Goal: Task Accomplishment & Management: Manage account settings

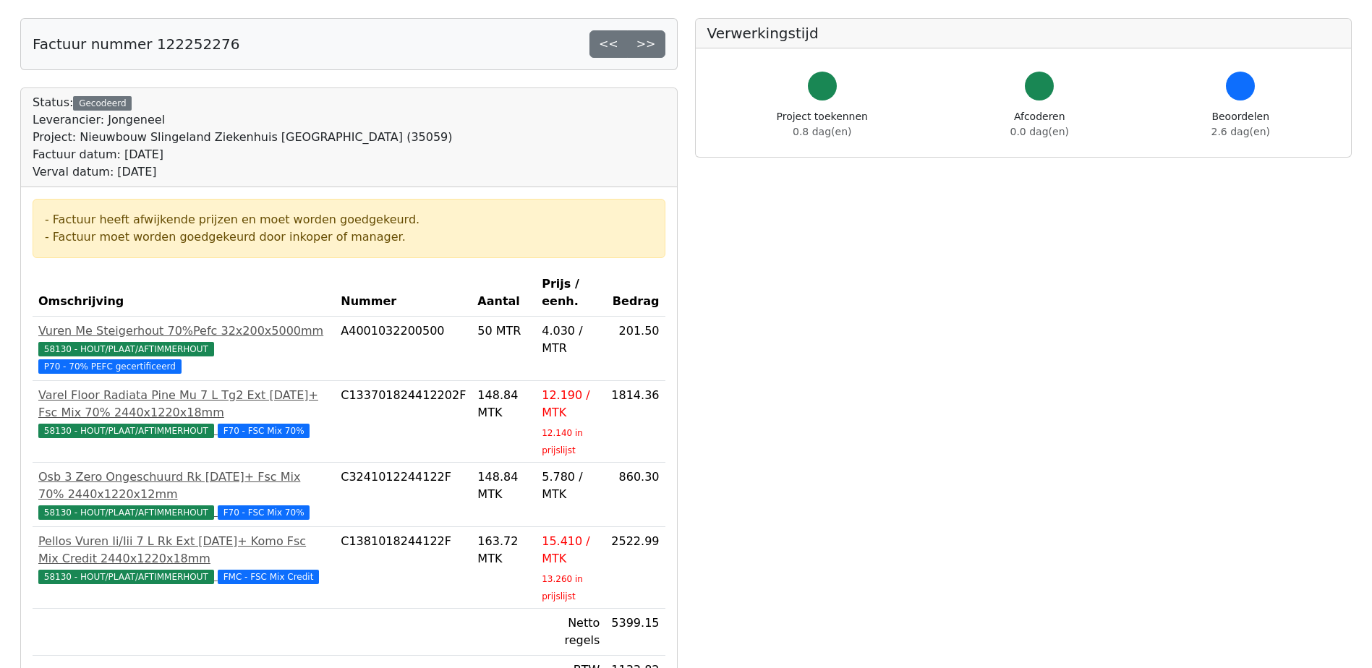
scroll to position [289, 0]
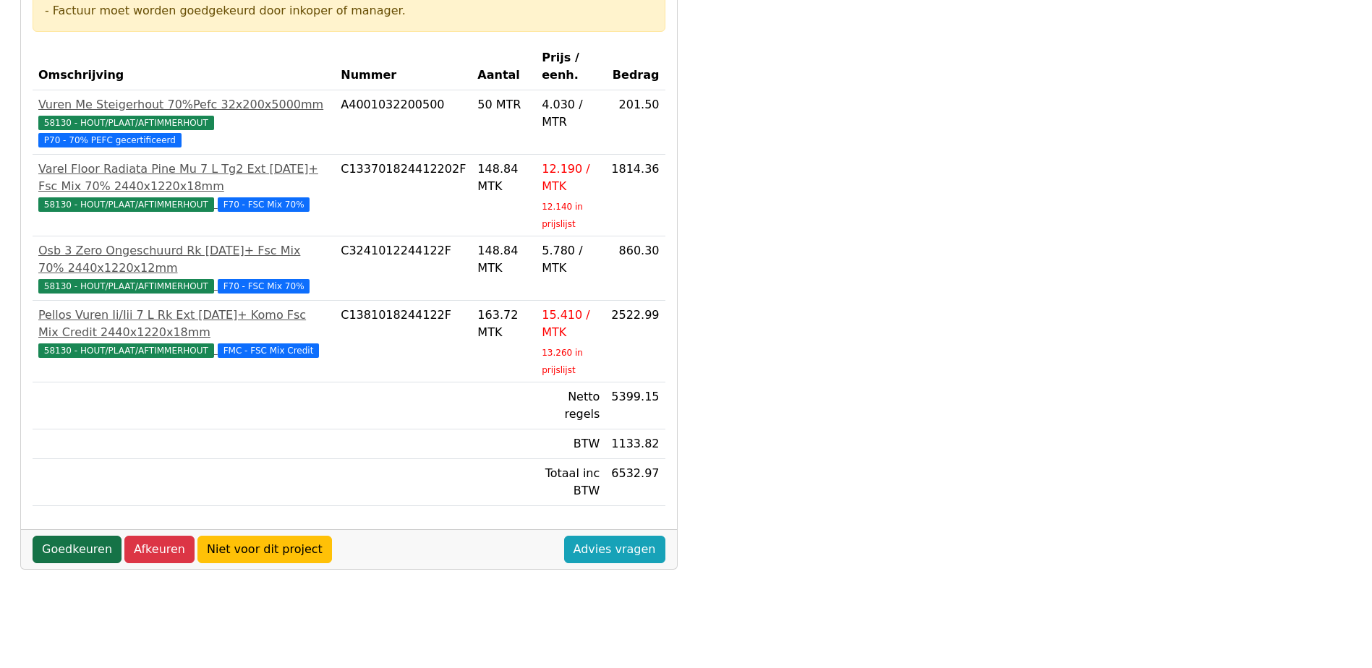
click at [91, 536] on link "Goedkeuren" at bounding box center [77, 549] width 89 height 27
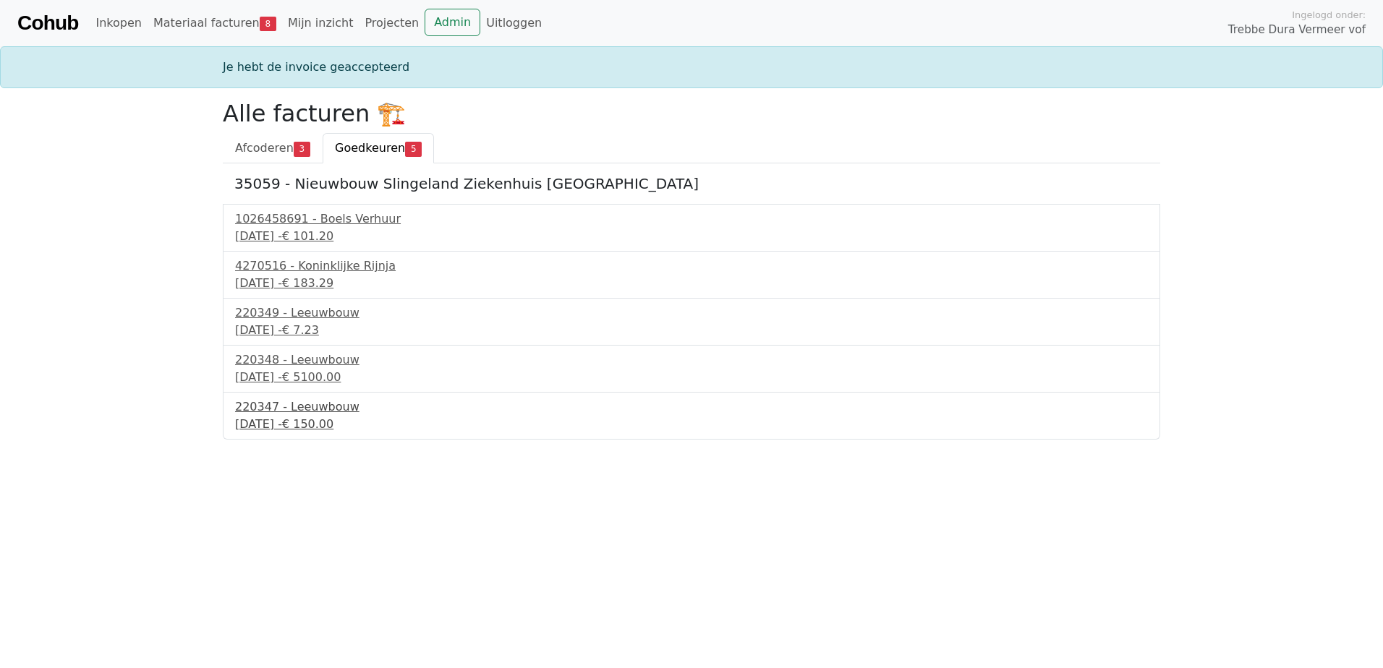
click at [323, 408] on div "220347 - Leeuwbouw" at bounding box center [691, 407] width 913 height 17
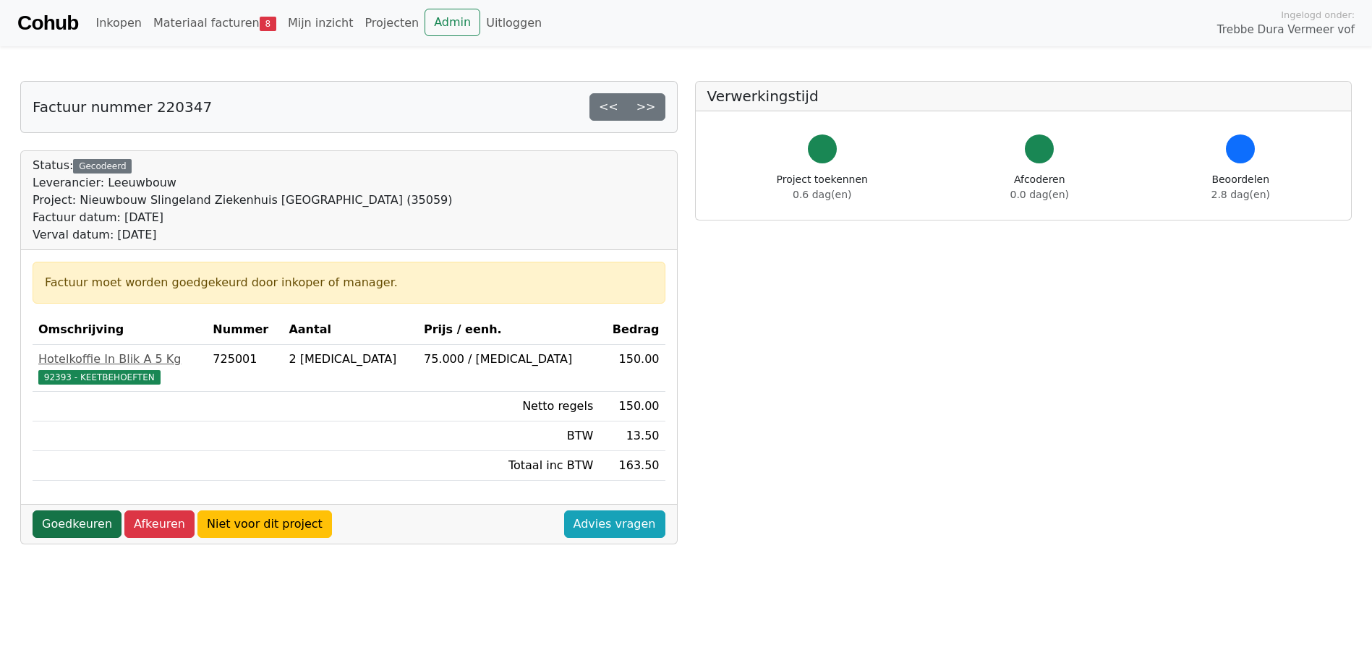
click at [82, 517] on link "Goedkeuren" at bounding box center [77, 524] width 89 height 27
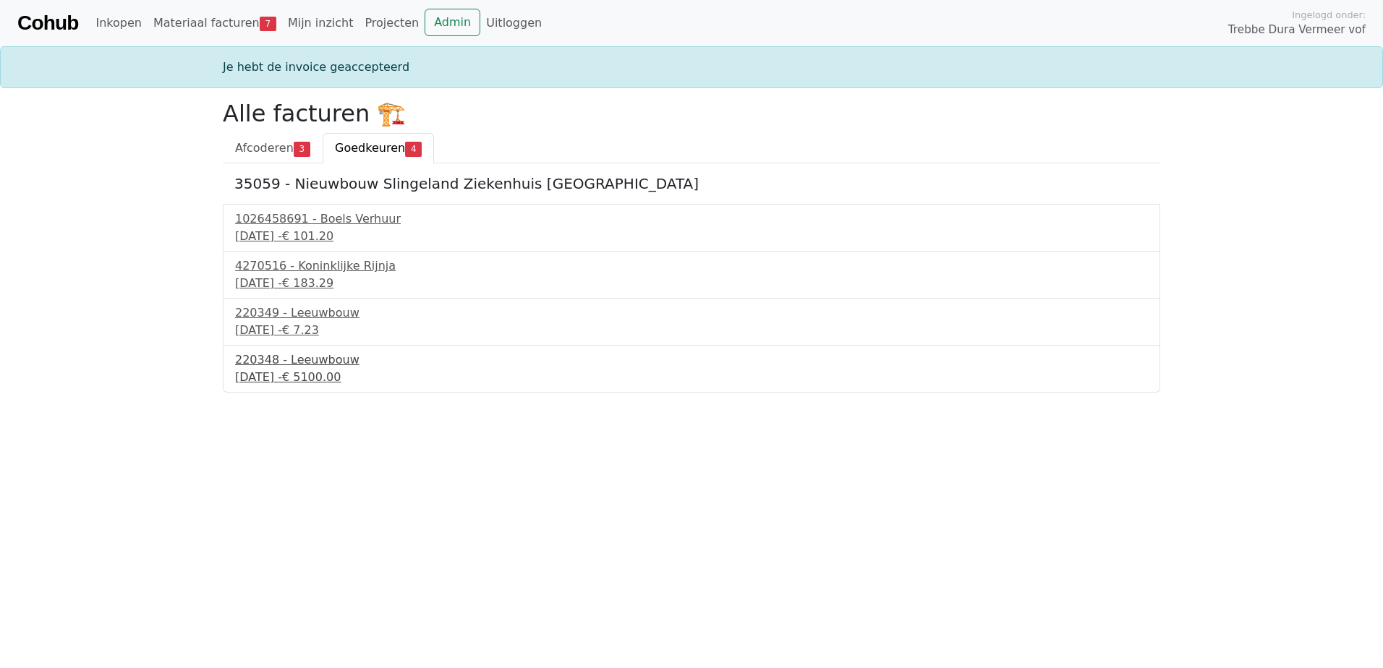
click at [314, 361] on div "220348 - Leeuwbouw" at bounding box center [691, 360] width 913 height 17
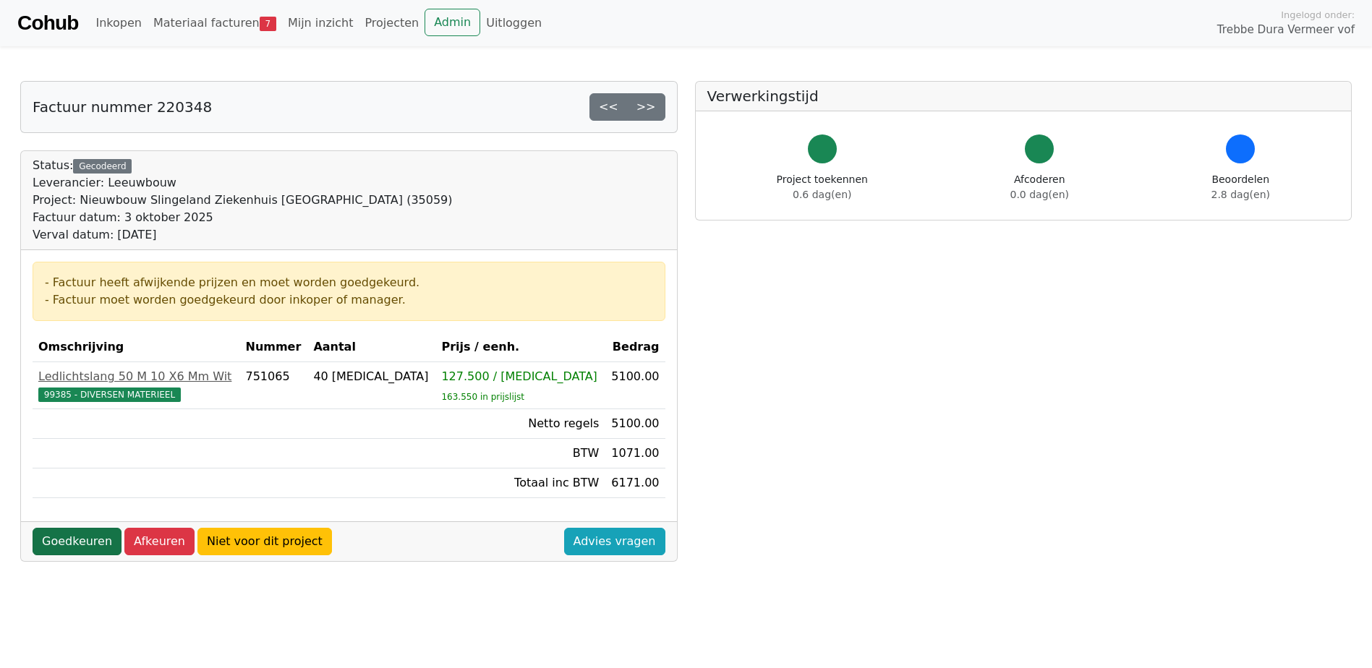
click at [79, 535] on link "Goedkeuren" at bounding box center [77, 541] width 89 height 27
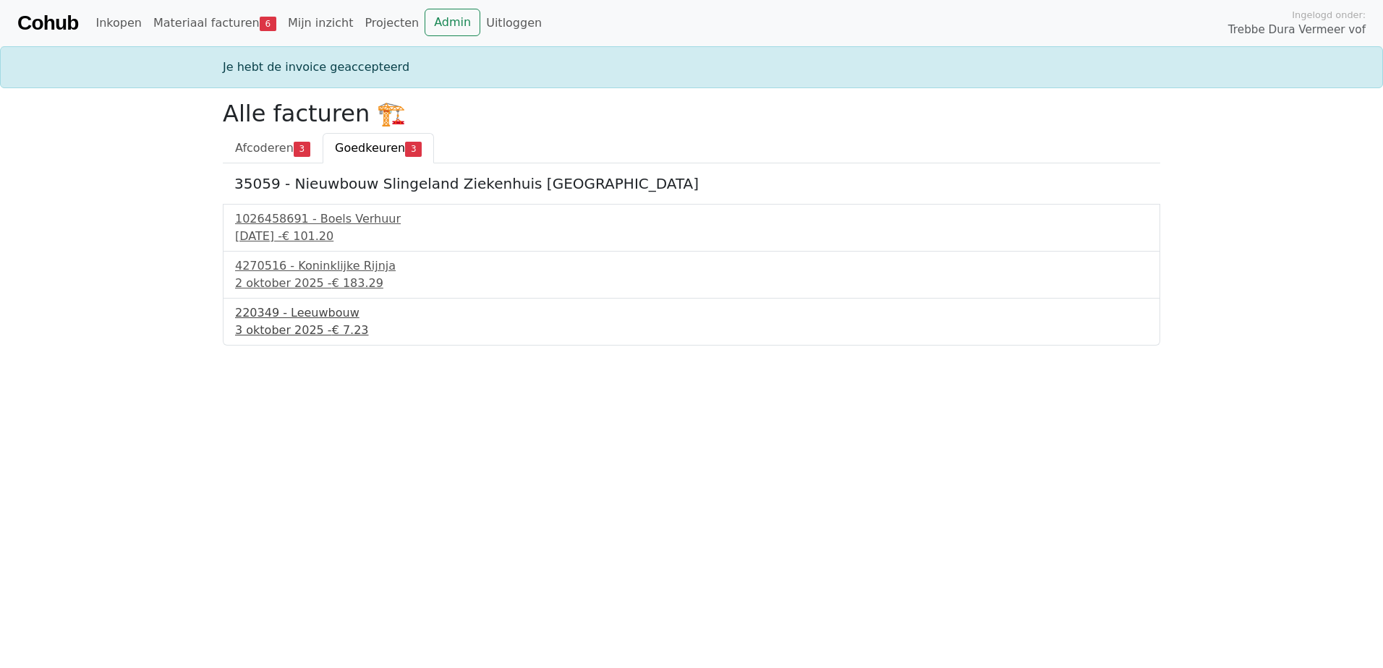
click at [299, 318] on div "220349 - Leeuwbouw" at bounding box center [691, 313] width 913 height 17
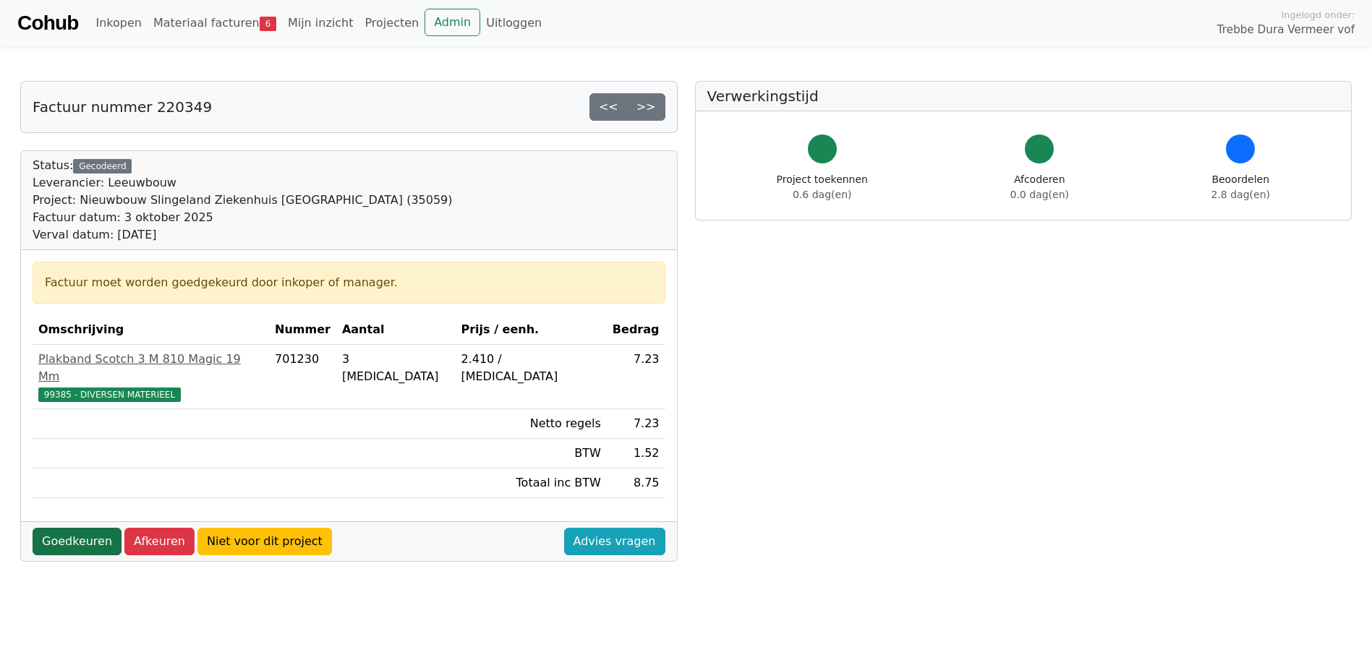
click at [69, 528] on link "Goedkeuren" at bounding box center [77, 541] width 89 height 27
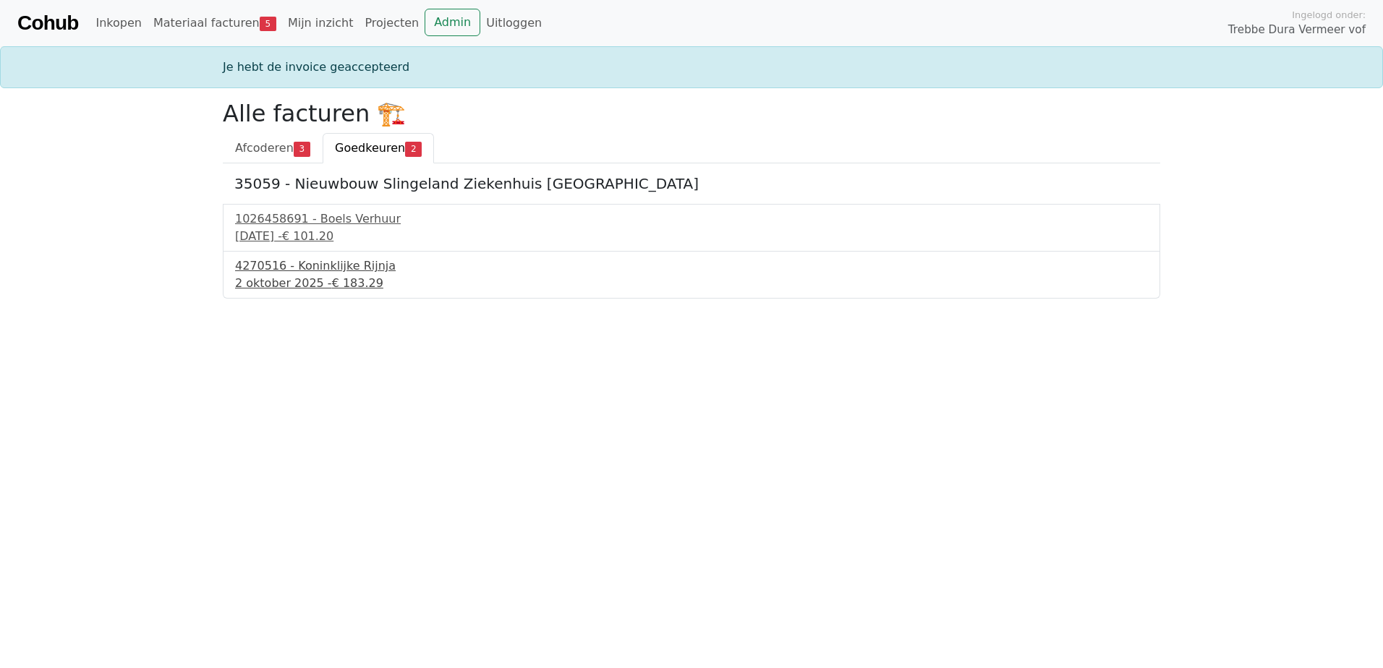
click at [305, 274] on div "4270516 - Koninklijke Rijnja" at bounding box center [691, 265] width 913 height 17
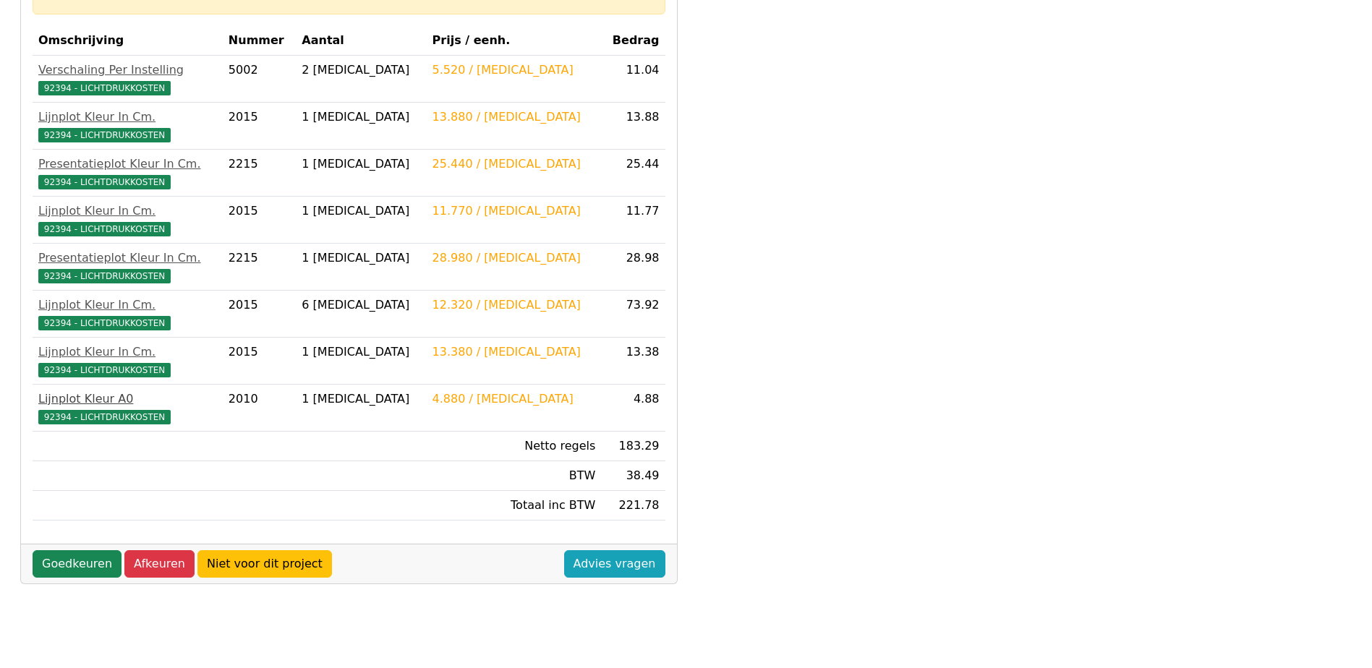
scroll to position [217, 0]
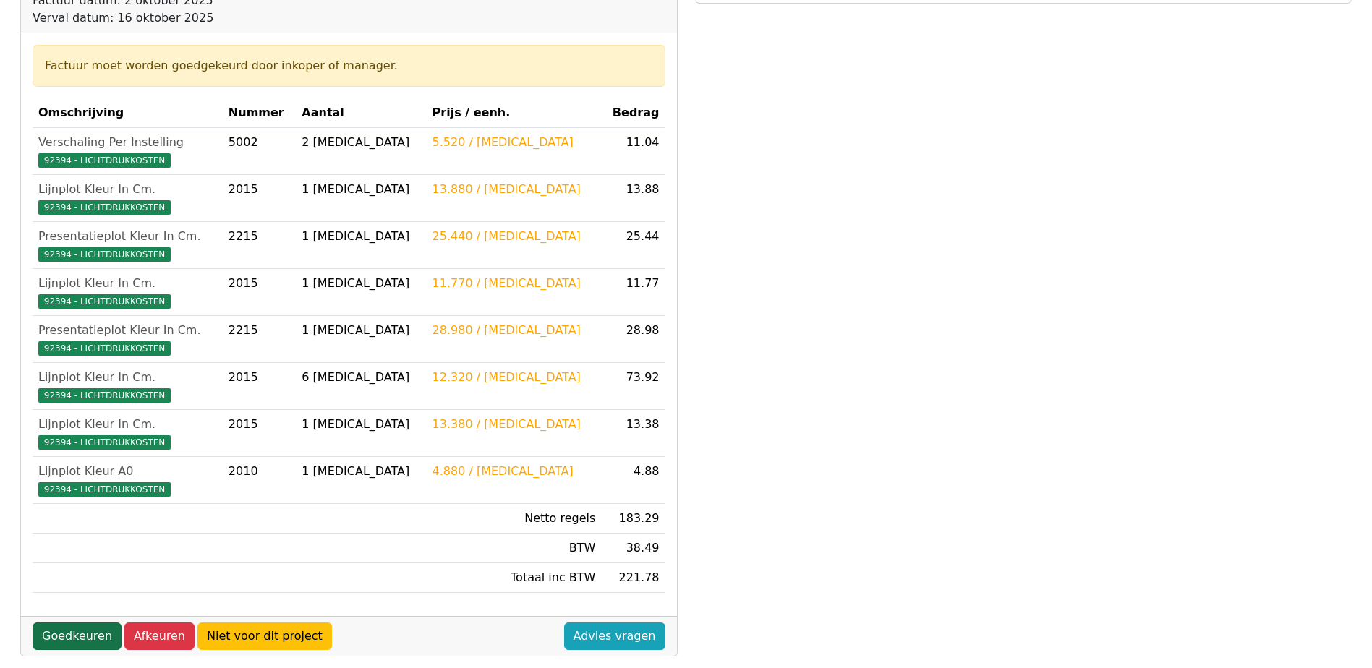
click at [64, 629] on link "Goedkeuren" at bounding box center [77, 636] width 89 height 27
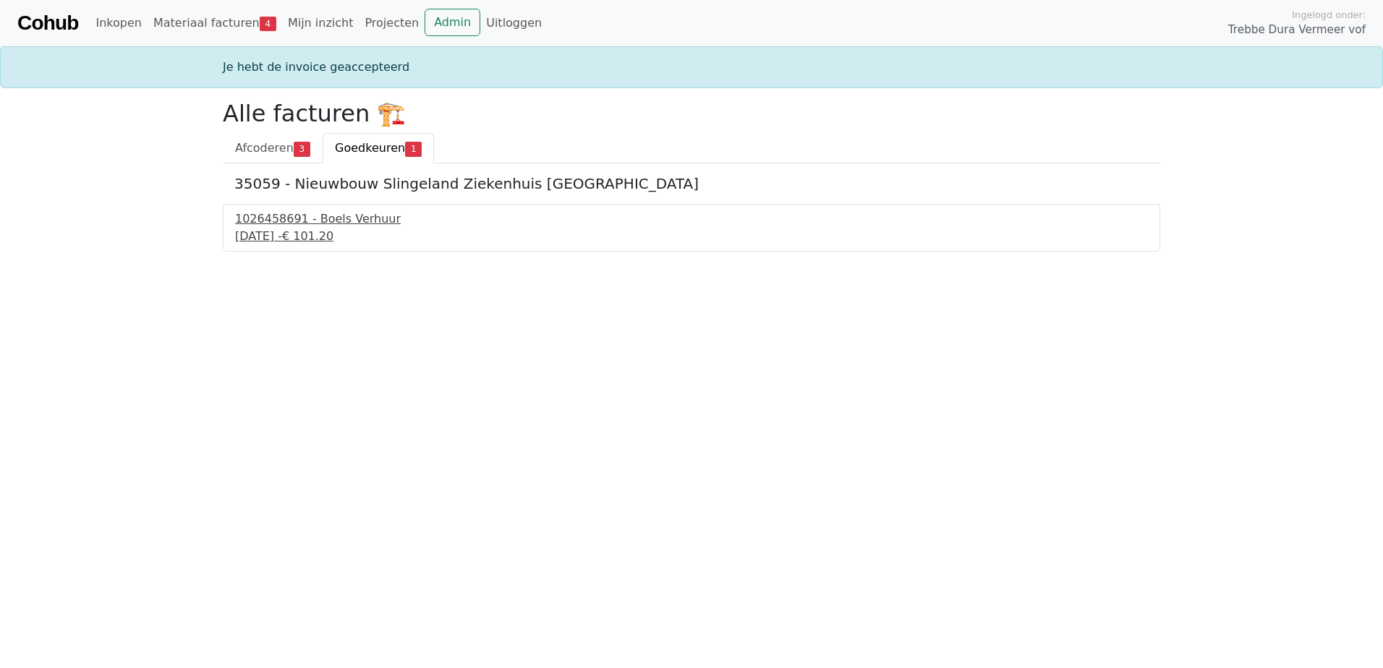
click at [305, 222] on div "1026458691 - Boels Verhuur" at bounding box center [691, 218] width 913 height 17
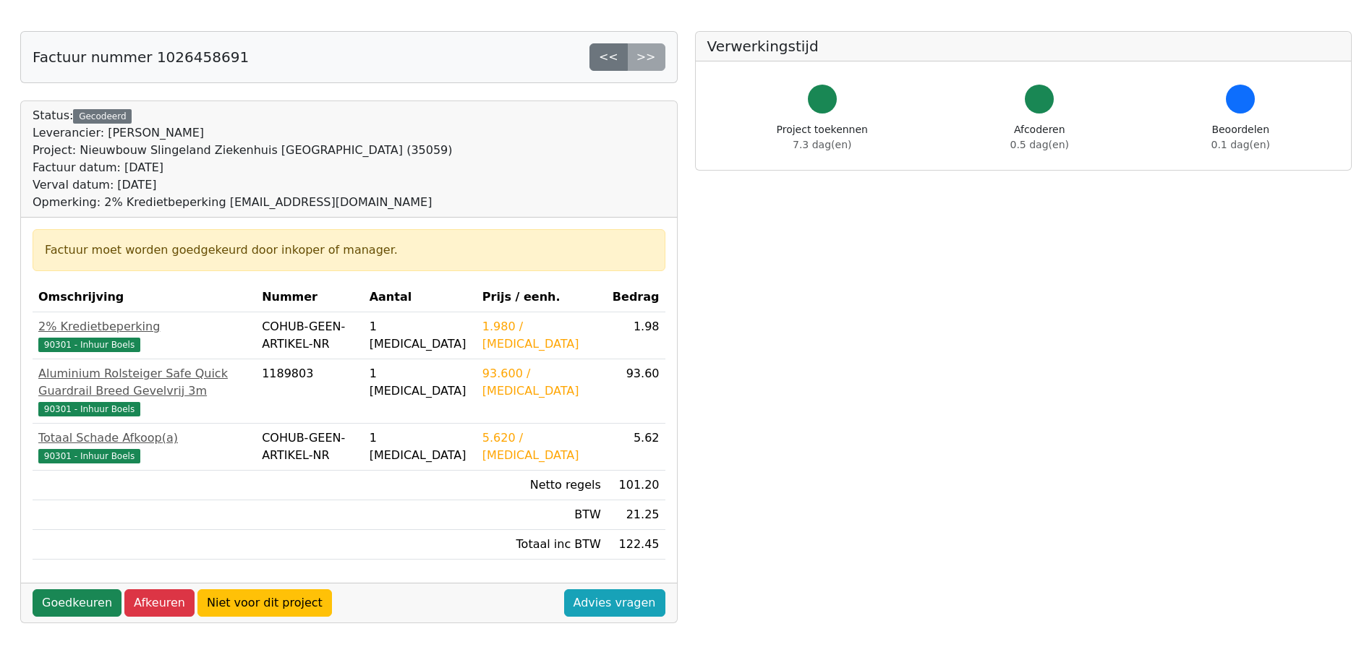
scroll to position [72, 0]
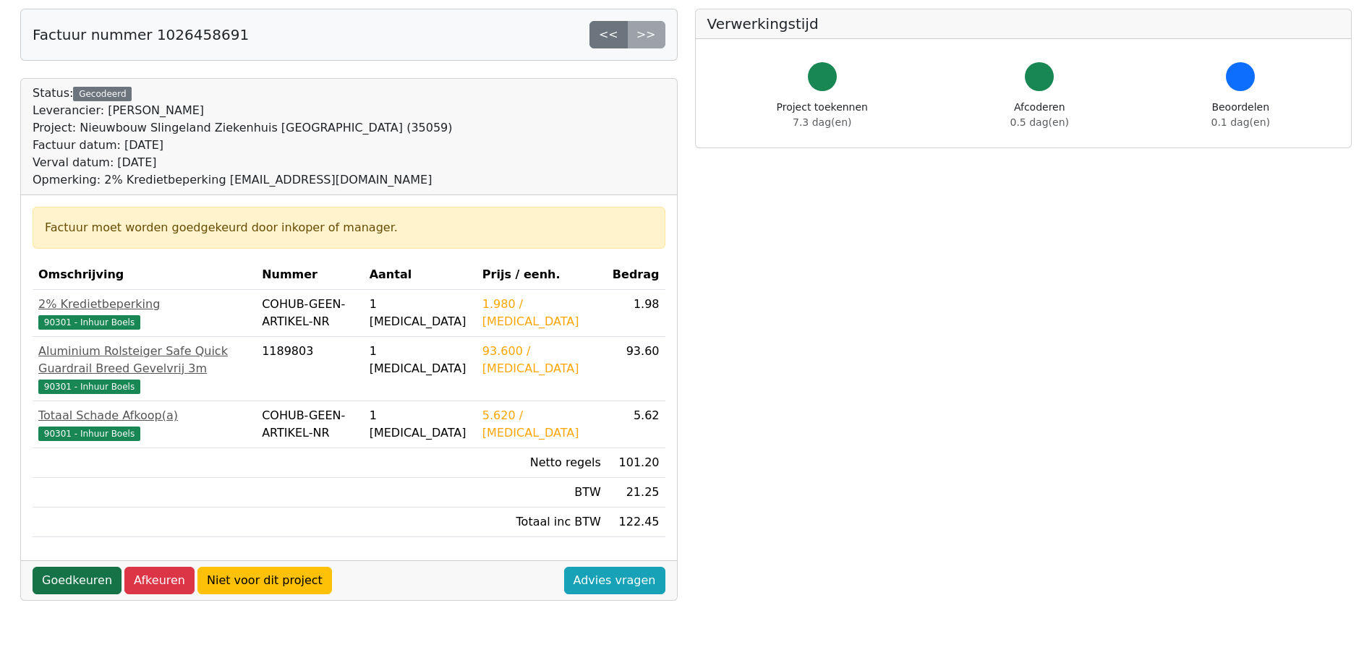
click at [96, 593] on link "Goedkeuren" at bounding box center [77, 580] width 89 height 27
